Goal: Find specific page/section: Find specific page/section

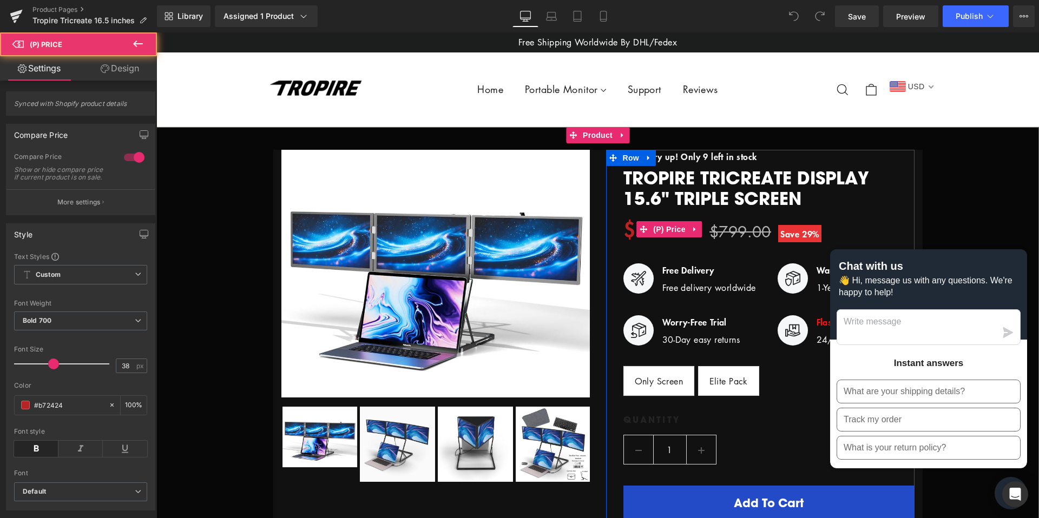
click at [753, 234] on span "$799.00" at bounding box center [740, 231] width 62 height 21
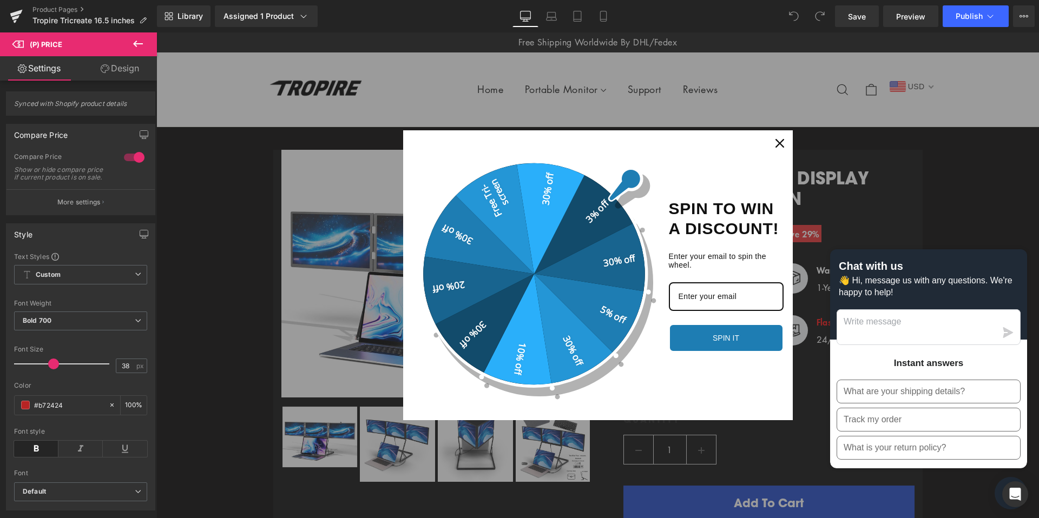
click at [781, 141] on icon "close icon" at bounding box center [779, 143] width 9 height 9
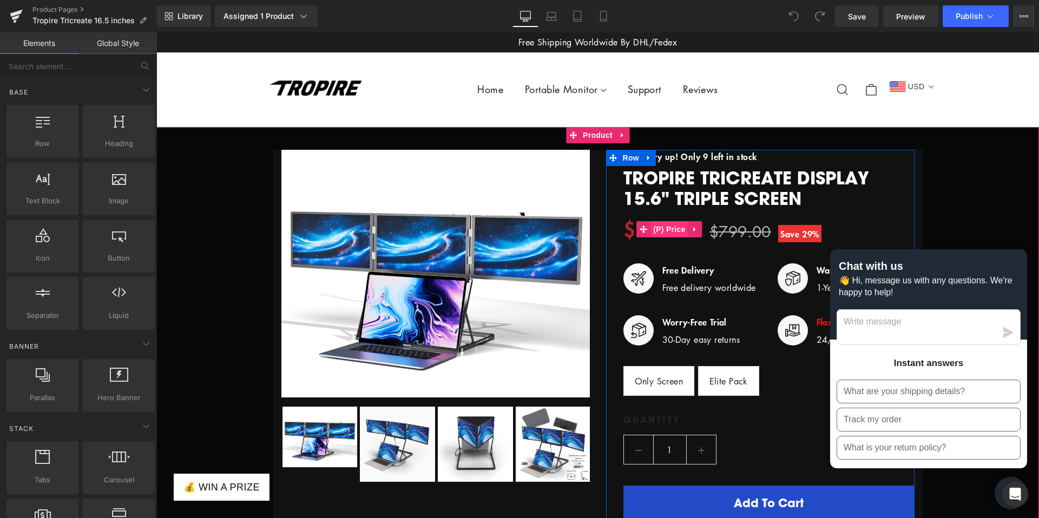
click at [677, 229] on span "(P) Price" at bounding box center [669, 229] width 38 height 16
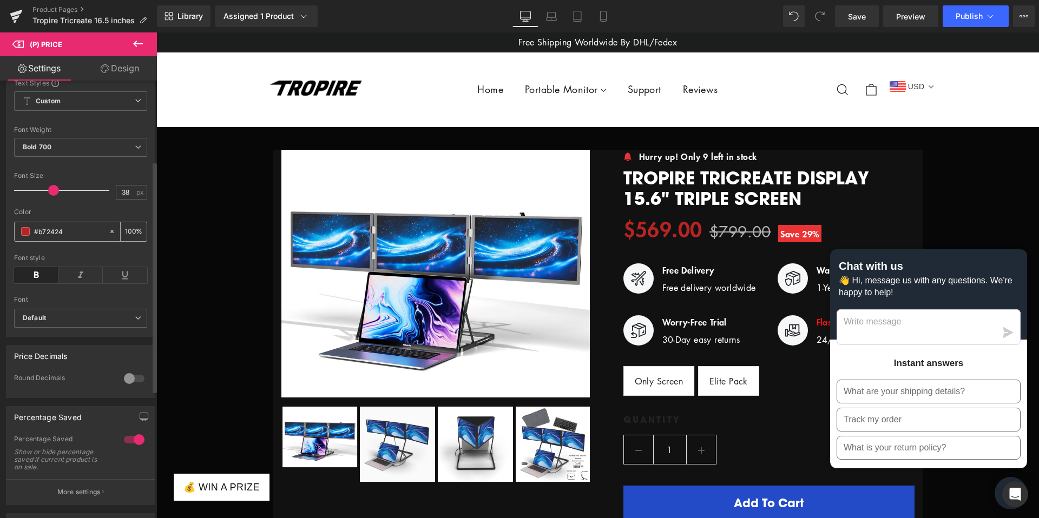
scroll to position [264, 0]
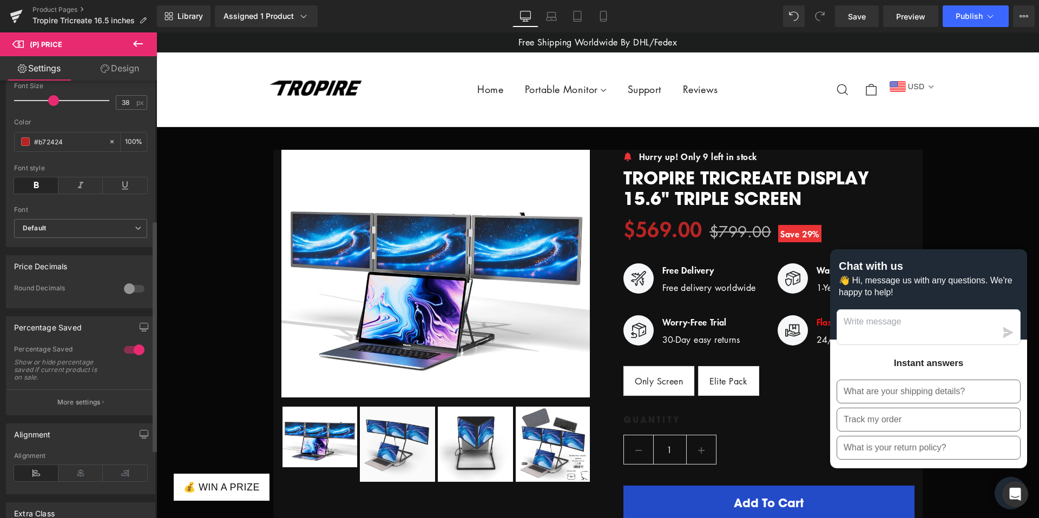
click at [123, 298] on div at bounding box center [134, 288] width 26 height 17
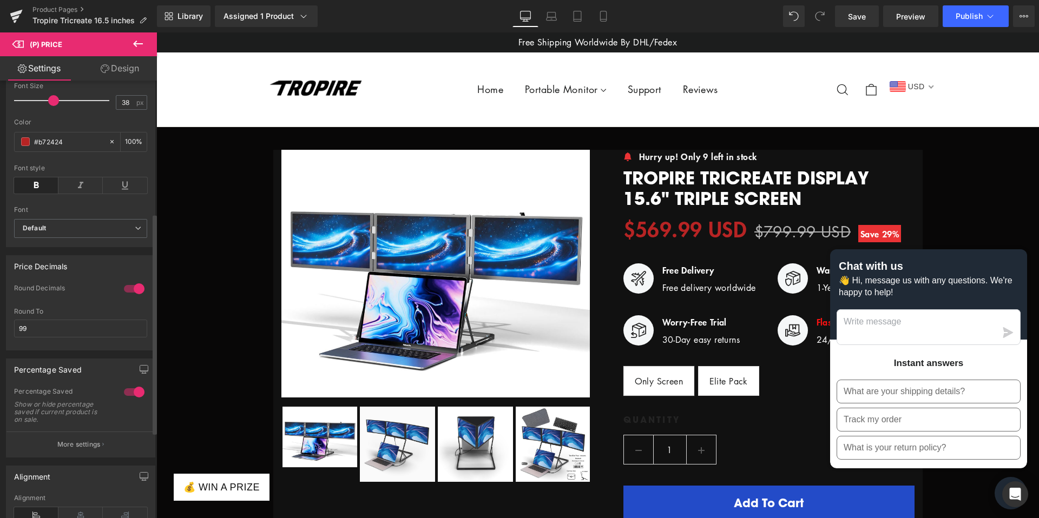
click at [123, 298] on div at bounding box center [134, 288] width 26 height 17
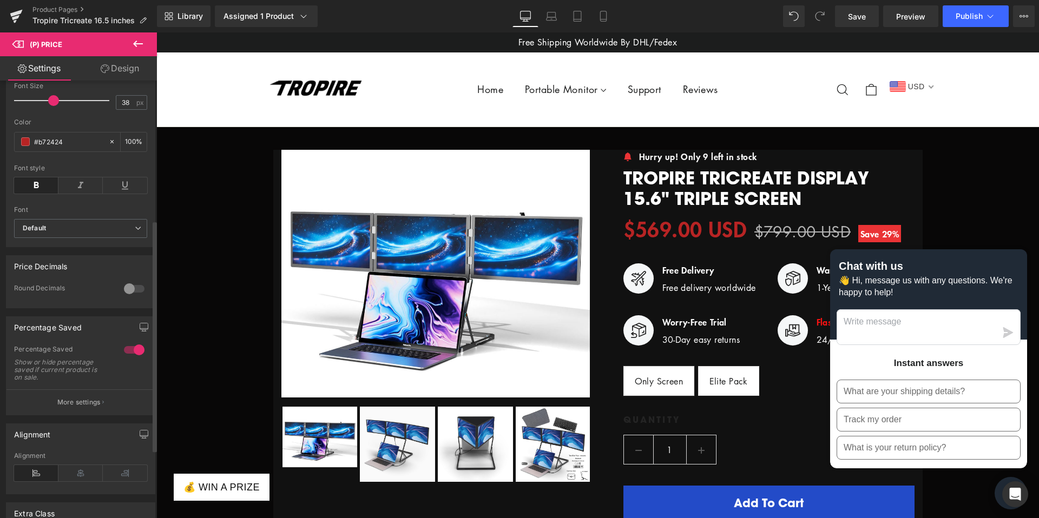
click at [123, 298] on div at bounding box center [134, 288] width 26 height 17
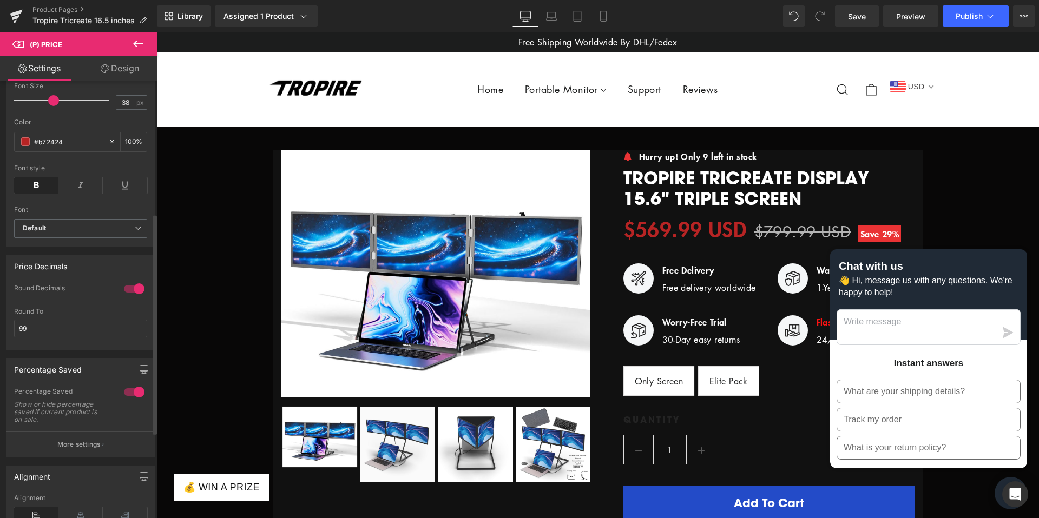
click at [123, 298] on div at bounding box center [134, 288] width 26 height 17
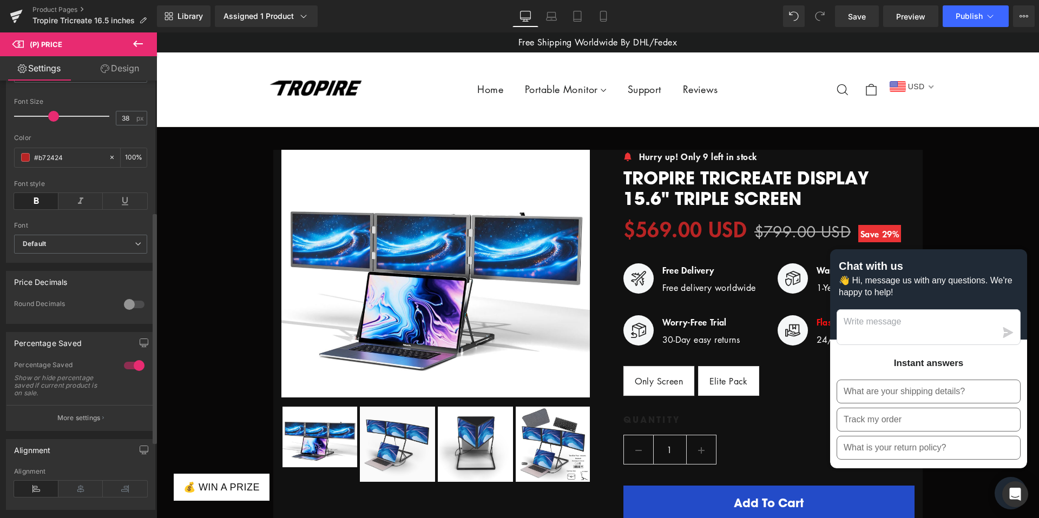
scroll to position [252, 0]
click at [128, 366] on div at bounding box center [134, 361] width 26 height 17
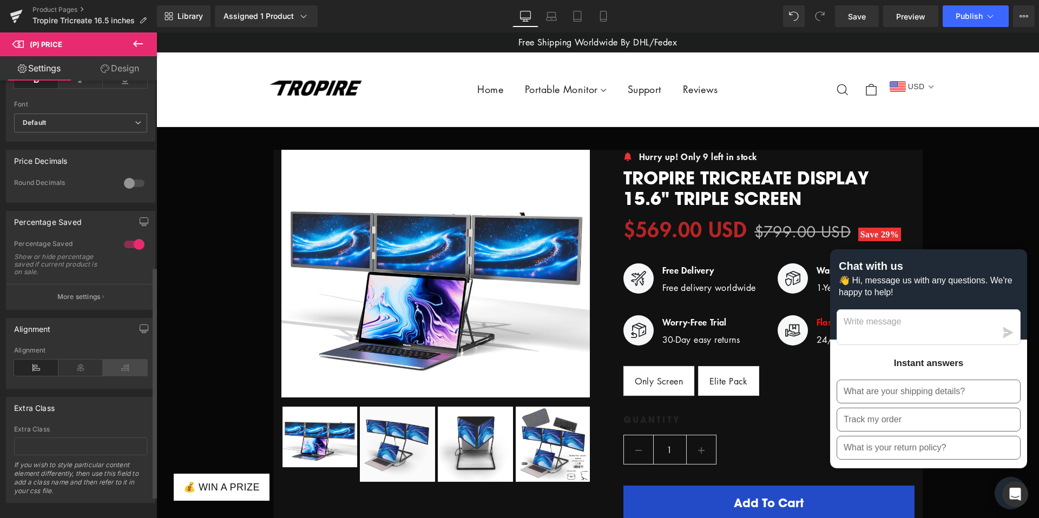
scroll to position [370, 0]
click at [87, 375] on icon at bounding box center [80, 367] width 44 height 16
click at [48, 368] on icon at bounding box center [36, 367] width 44 height 16
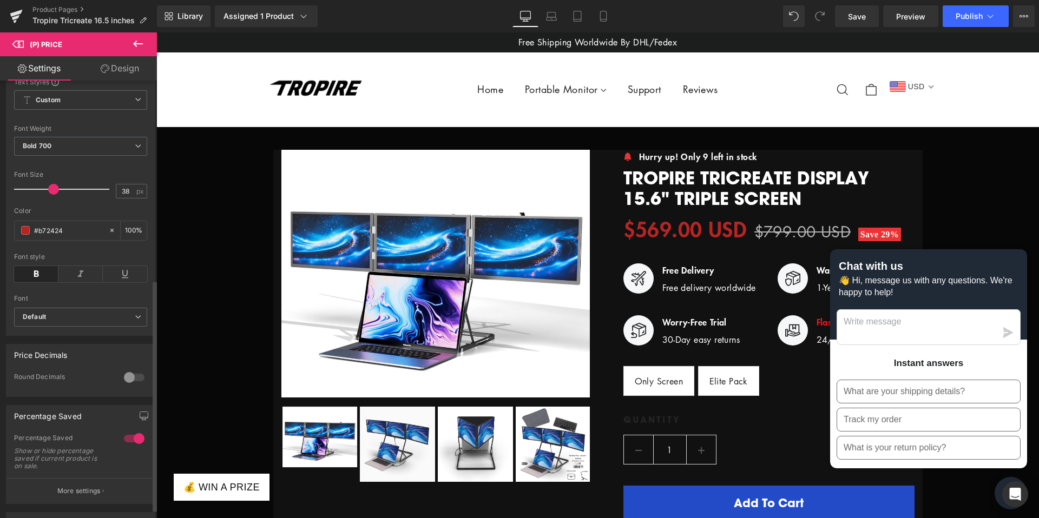
scroll to position [0, 0]
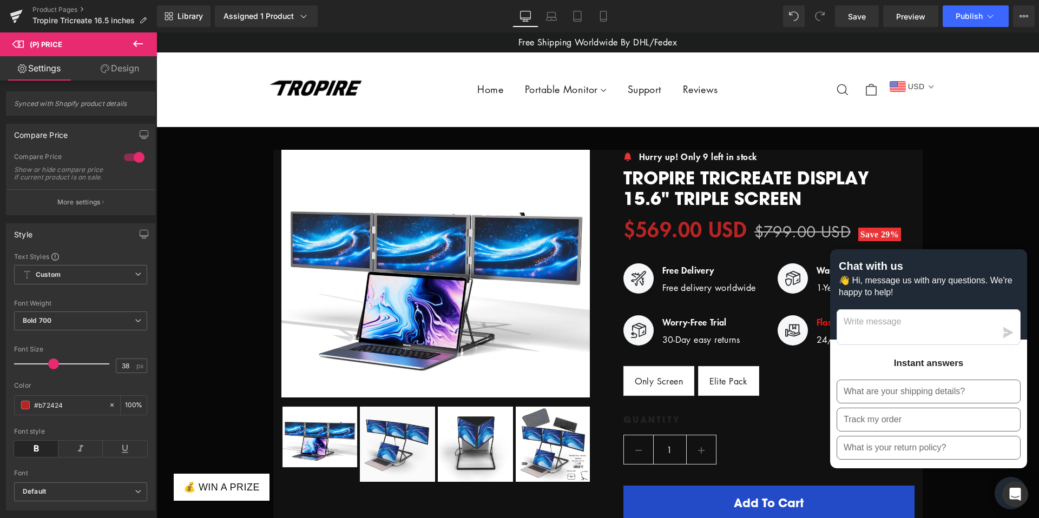
click at [113, 66] on link "Design" at bounding box center [120, 68] width 78 height 24
